Goal: Information Seeking & Learning: Compare options

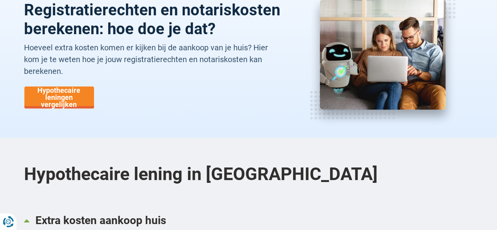
scroll to position [75, 0]
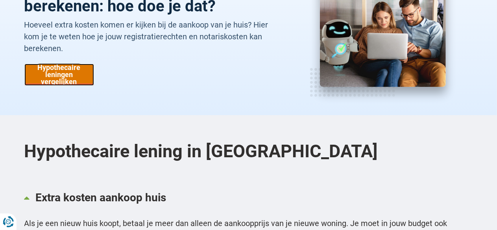
click at [60, 74] on link "Hypothecaire leningen vergelijken" at bounding box center [59, 75] width 70 height 22
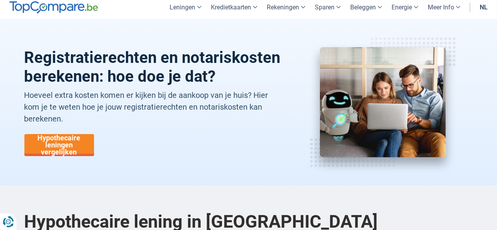
scroll to position [0, 0]
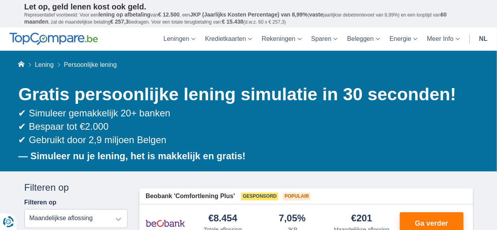
drag, startPoint x: 496, startPoint y: 18, endPoint x: 495, endPoint y: 23, distance: 4.7
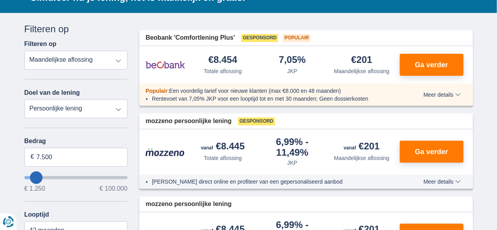
scroll to position [170, 0]
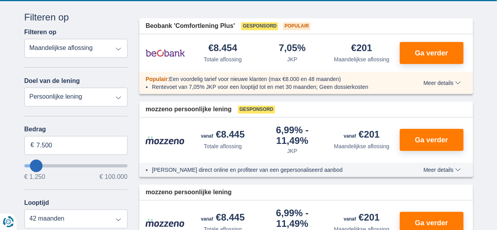
click at [72, 46] on select "Totale aflossing JKP Maandelijkse aflossing" at bounding box center [76, 48] width 104 height 19
select select "apr+"
click at [24, 39] on select "Totale aflossing JKP Maandelijkse aflossing" at bounding box center [76, 48] width 104 height 19
click at [84, 97] on select "Persoonlijke lening Auto Moto / fiets Mobilhome / caravan Renovatie Energie Sch…" at bounding box center [76, 97] width 104 height 19
select select "caravan"
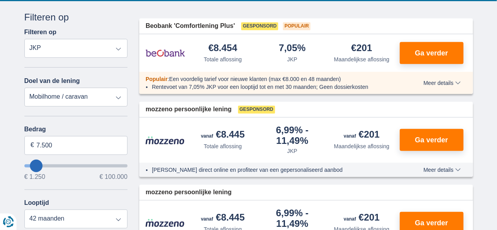
click at [24, 88] on select "Persoonlijke lening Auto Moto / fiets Mobilhome / caravan Renovatie Energie Sch…" at bounding box center [76, 97] width 104 height 19
type input "15.000"
type input "15250"
select select "60"
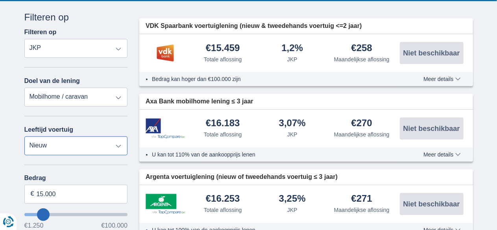
click at [72, 144] on select "Nieuw 0-1 jaar 1-2 jaar 2-3 jaar 3-4 jaar 4-5 jaar 5+ jaar" at bounding box center [76, 146] width 104 height 19
select select "5+"
click at [24, 137] on select "Nieuw 0-1 jaar 1-2 jaar 2-3 jaar 3-4 jaar 4-5 jaar 5+ jaar" at bounding box center [76, 146] width 104 height 19
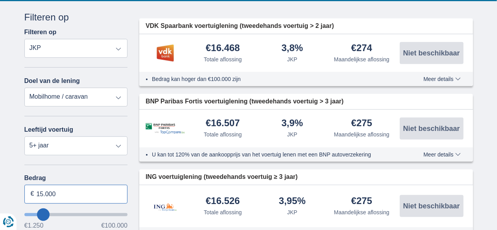
click at [43, 194] on input "15.000" at bounding box center [76, 194] width 104 height 19
click at [79, 197] on input "149.000" at bounding box center [76, 194] width 104 height 19
type input "100.000"
type input "99250"
select select "120"
